Goal: Check status: Check status

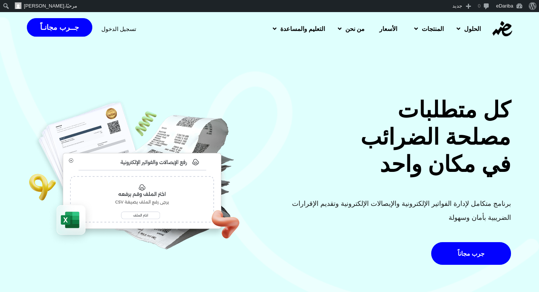
click at [114, 29] on span "تسجيل الدخول" at bounding box center [118, 29] width 35 height 6
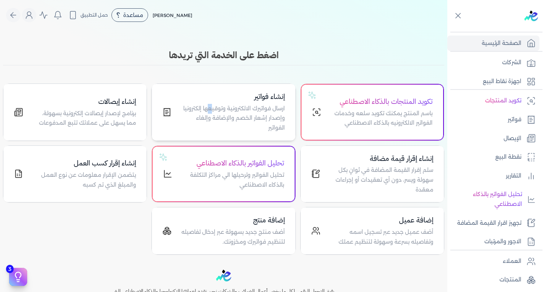
click at [211, 105] on p "ارسال فواتيرك الالكترونية وتوقيعها إلكترونيا وإصدار إشعار الخصم والإضافة وإلغاء…" at bounding box center [233, 118] width 104 height 29
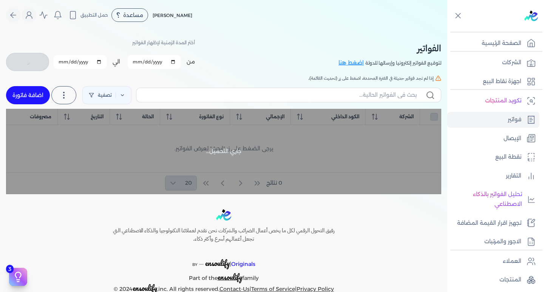
checkbox input "false"
